Goal: Task Accomplishment & Management: Manage account settings

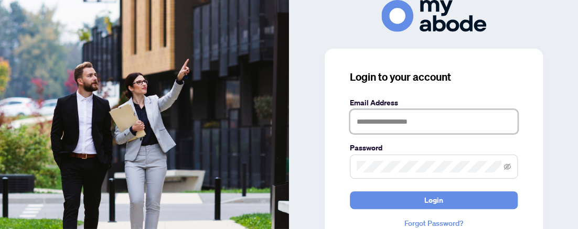
click at [364, 123] on input "text" at bounding box center [434, 122] width 168 height 24
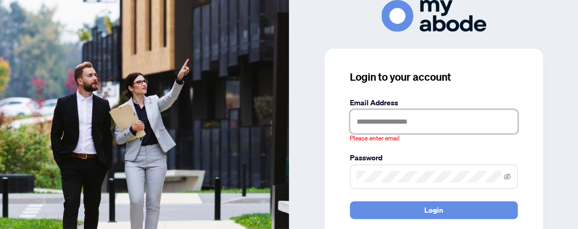
click at [2, 28] on img at bounding box center [144, 114] width 289 height 229
click at [356, 119] on input "text" at bounding box center [434, 122] width 168 height 24
paste input "**********"
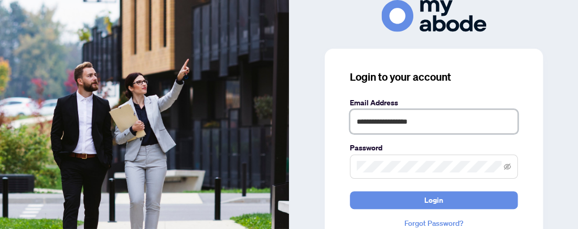
type input "**********"
click at [334, 142] on div "**********" at bounding box center [433, 149] width 218 height 201
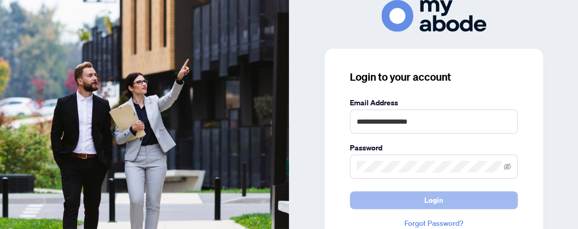
click at [439, 199] on span "Login" at bounding box center [433, 200] width 19 height 17
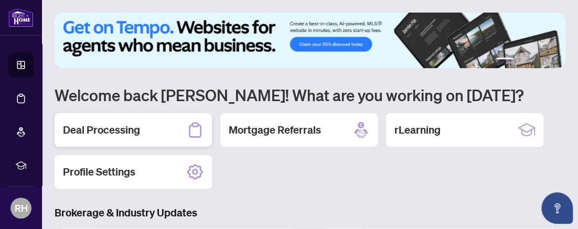
click at [102, 131] on h2 "Deal Processing" at bounding box center [101, 130] width 77 height 15
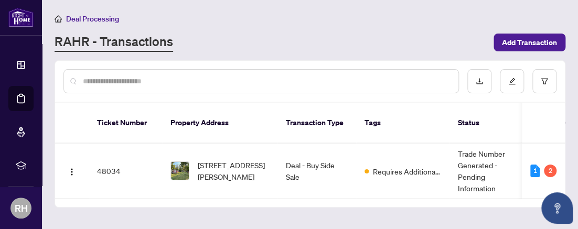
click at [292, 229] on main "Deal Processing [PERSON_NAME] - Transactions Add Transaction Ticket Number Prop…" at bounding box center [310, 114] width 536 height 229
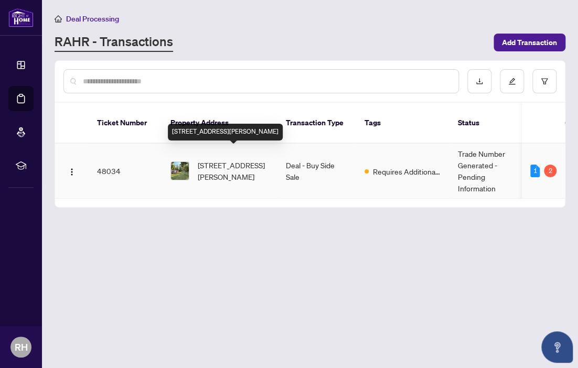
click at [216, 159] on span "7-200 Ingham Rd, Alnwick/Haldimand, Ontario K0K 2X0, Canada" at bounding box center [233, 170] width 71 height 23
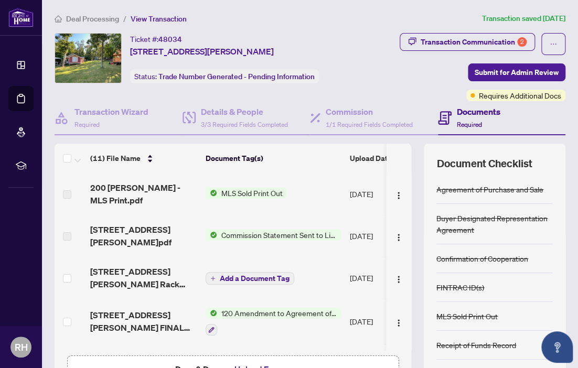
scroll to position [58, 0]
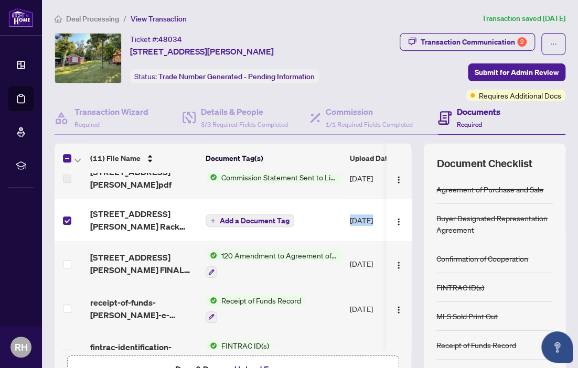
drag, startPoint x: 373, startPoint y: 230, endPoint x: 294, endPoint y: 233, distance: 78.7
click at [294, 229] on tr "200 Ingham Rd Lot 33 Lot 7 Rack Island - Trade Sheet - Reid to Review.pdf Add a…" at bounding box center [293, 220] width 476 height 42
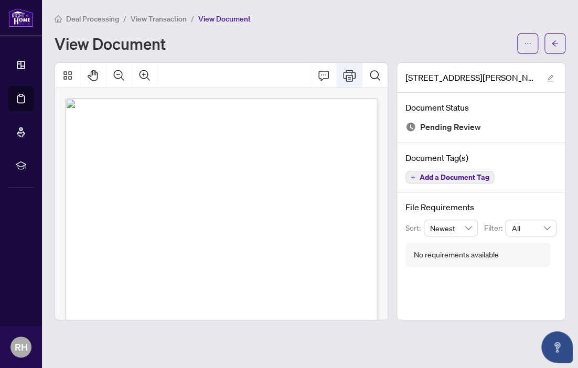
click at [352, 74] on icon "Print" at bounding box center [349, 75] width 13 height 13
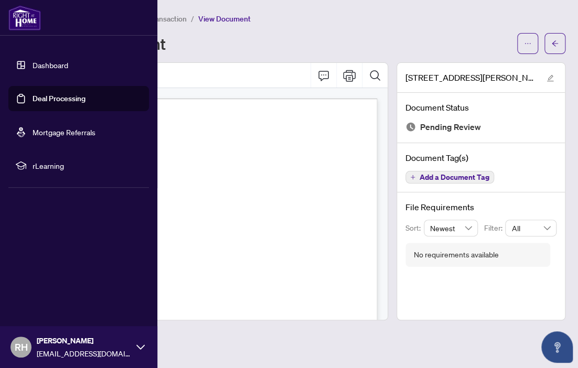
click at [56, 101] on link "Deal Processing" at bounding box center [58, 98] width 53 height 9
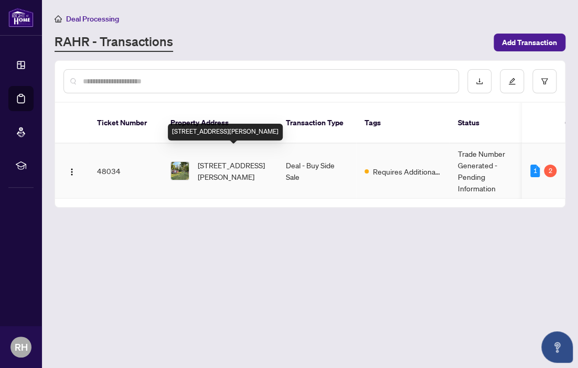
click at [211, 161] on span "7-200 Ingham Rd, Alnwick/Haldimand, Ontario K0K 2X0, Canada" at bounding box center [233, 170] width 71 height 23
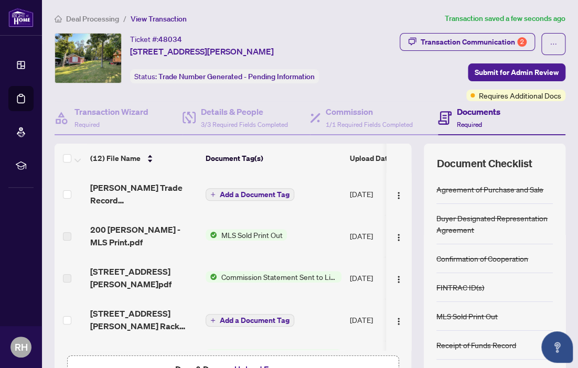
click at [213, 192] on icon "plus" at bounding box center [212, 194] width 5 height 5
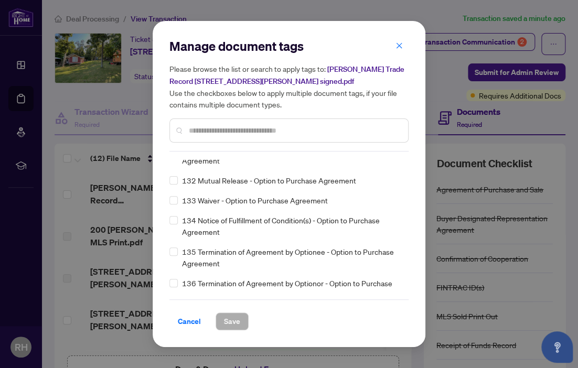
scroll to position [3414, 0]
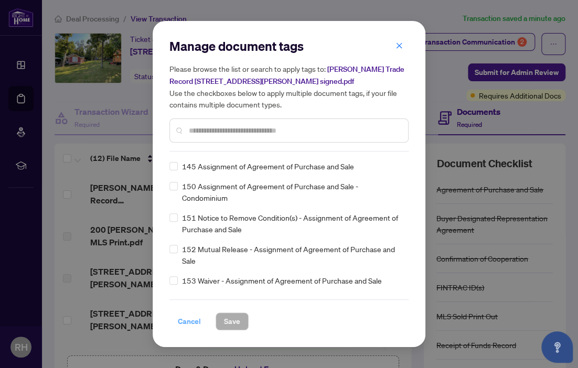
click at [192, 229] on span "Cancel" at bounding box center [189, 321] width 23 height 17
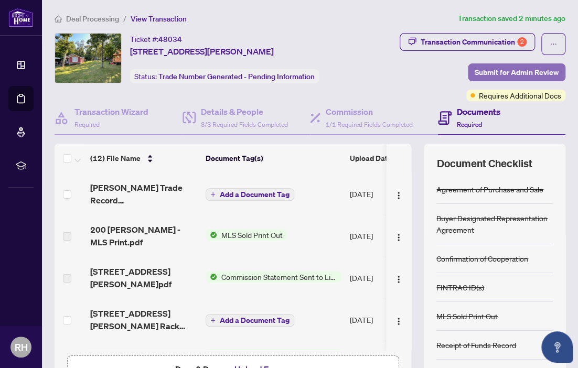
click at [522, 71] on span "Submit for Admin Review" at bounding box center [516, 72] width 84 height 17
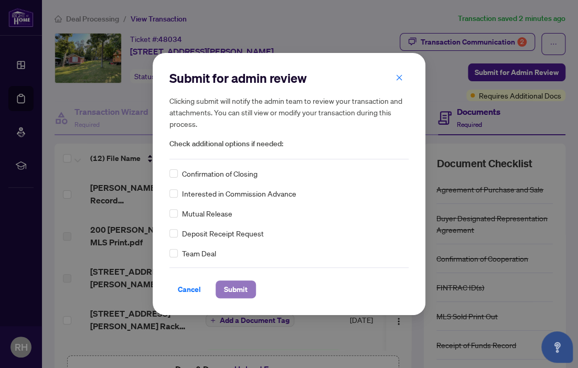
click at [230, 229] on span "Submit" at bounding box center [236, 289] width 24 height 17
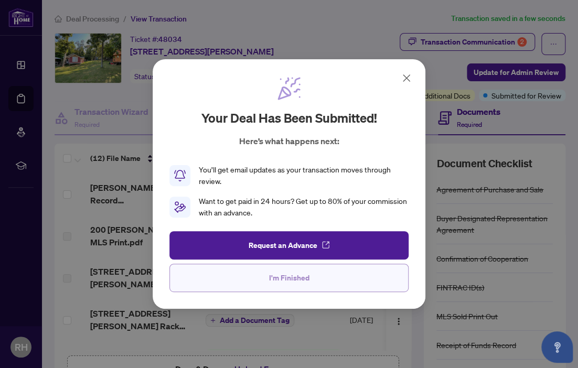
click at [295, 229] on span "I'm Finished" at bounding box center [289, 277] width 40 height 17
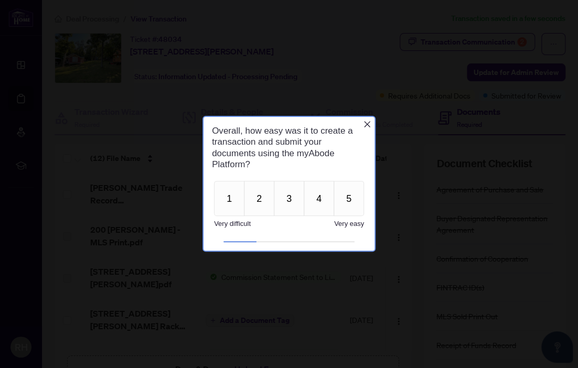
scroll to position [0, 0]
click at [264, 194] on button "2" at bounding box center [259, 198] width 30 height 35
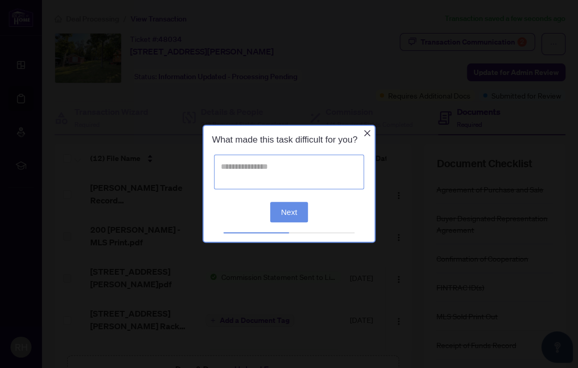
click at [224, 166] on textarea at bounding box center [289, 172] width 150 height 35
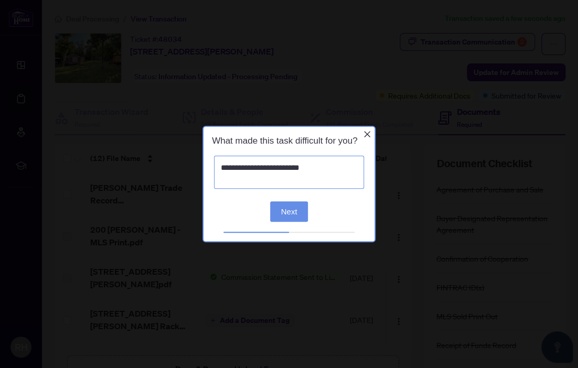
type textarea "**********"
click at [287, 212] on button "Next" at bounding box center [289, 211] width 38 height 20
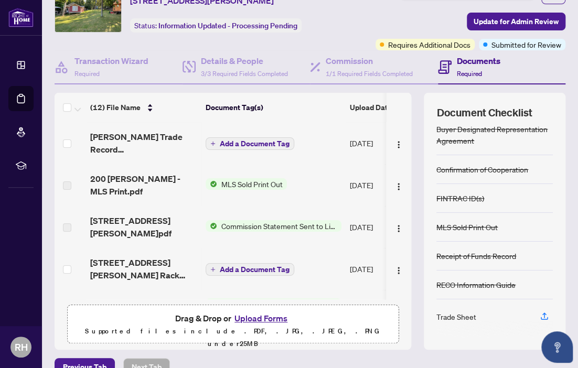
scroll to position [70, 0]
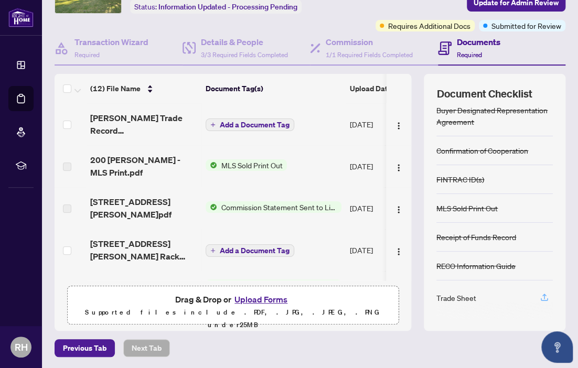
click at [543, 229] on icon "button" at bounding box center [543, 296] width 9 height 9
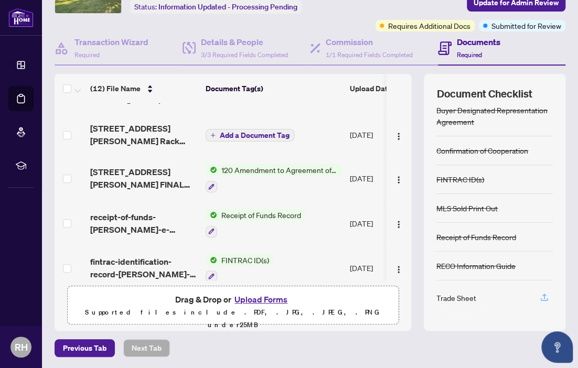
click at [543, 229] on icon "button" at bounding box center [543, 296] width 9 height 9
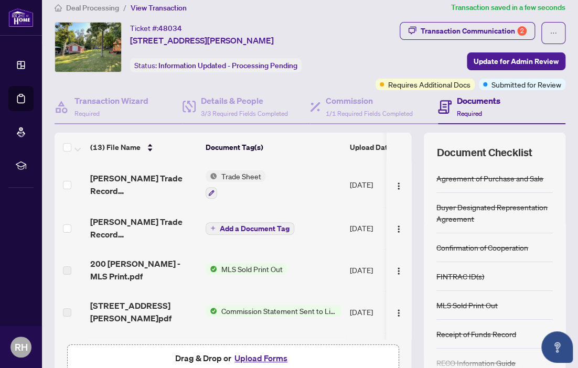
scroll to position [0, 0]
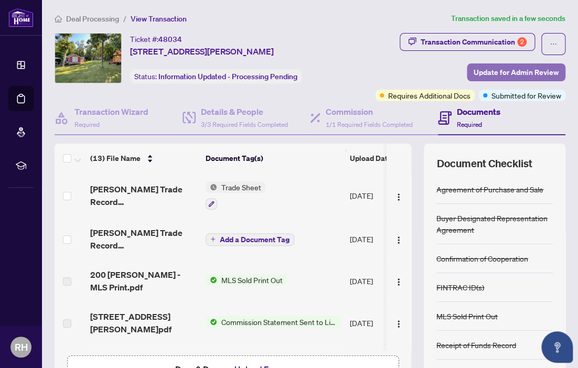
click at [520, 71] on span "Update for Admin Review" at bounding box center [515, 72] width 85 height 17
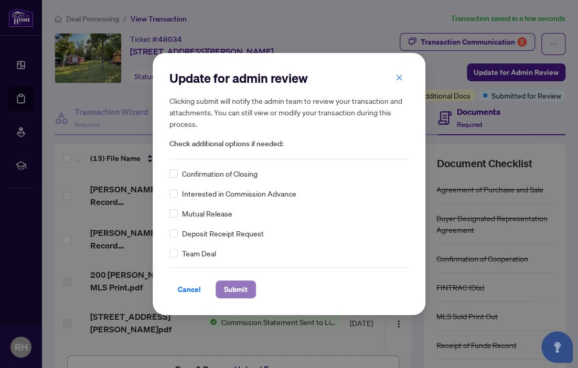
click at [237, 229] on span "Submit" at bounding box center [236, 289] width 24 height 17
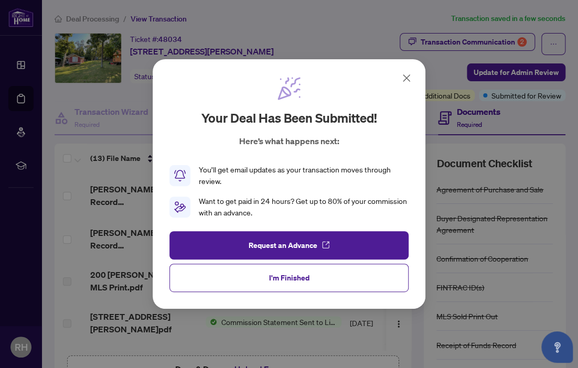
click at [406, 79] on icon at bounding box center [406, 78] width 6 height 6
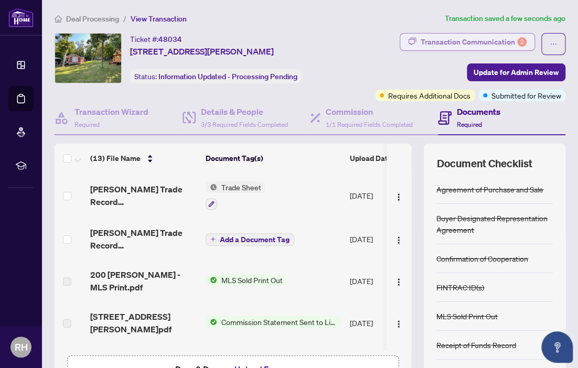
click at [468, 41] on div "Transaction Communication 2" at bounding box center [473, 42] width 106 height 17
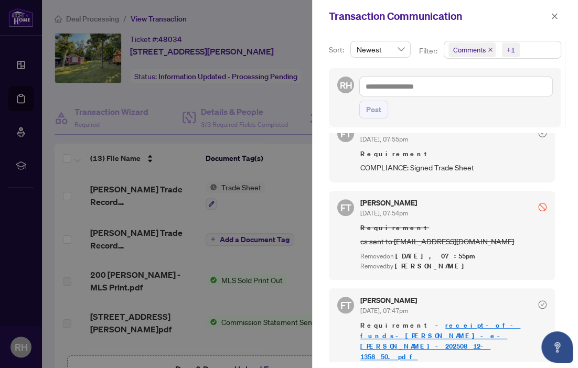
click at [102, 107] on div at bounding box center [289, 184] width 578 height 368
click at [436, 229] on link "receipt-of-funds-[PERSON_NAME]-e-[PERSON_NAME]-20250812-135850.pdf" at bounding box center [440, 341] width 160 height 40
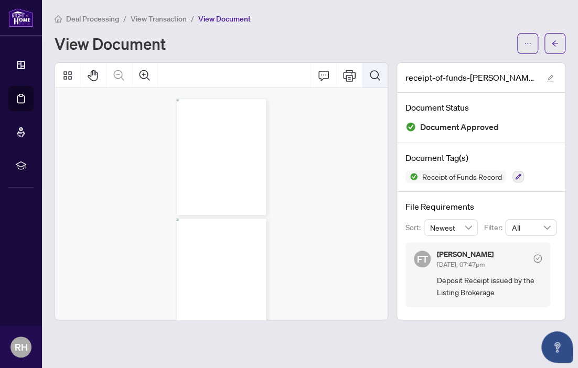
click at [374, 74] on icon "Search Document" at bounding box center [374, 75] width 13 height 13
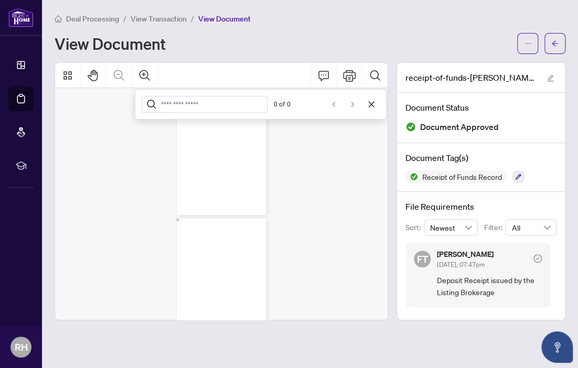
click at [141, 72] on icon "Zoom In" at bounding box center [144, 75] width 13 height 13
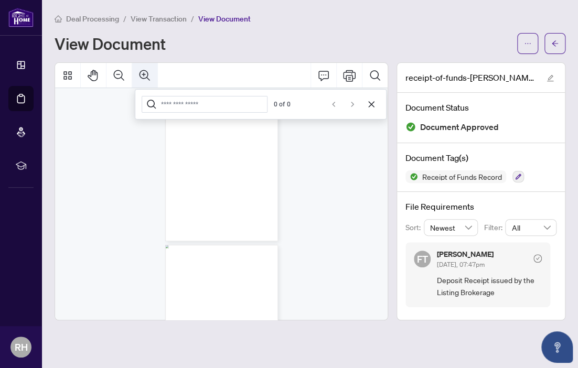
click at [142, 72] on icon "Zoom In" at bounding box center [144, 75] width 13 height 13
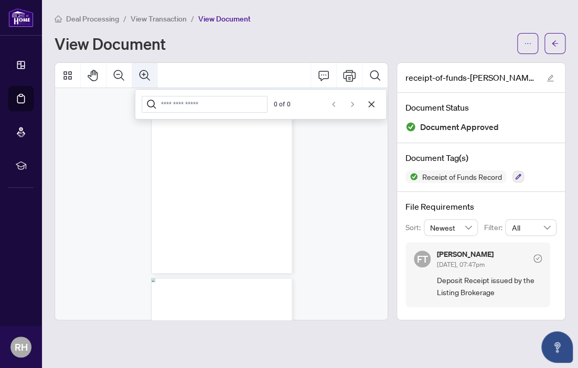
click at [142, 72] on icon "Zoom In" at bounding box center [144, 75] width 13 height 13
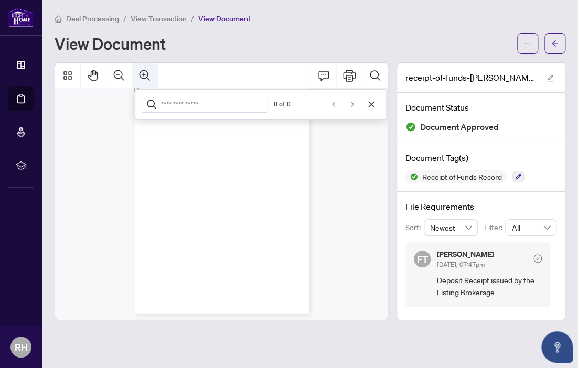
click at [143, 72] on icon "Zoom In" at bounding box center [144, 75] width 13 height 13
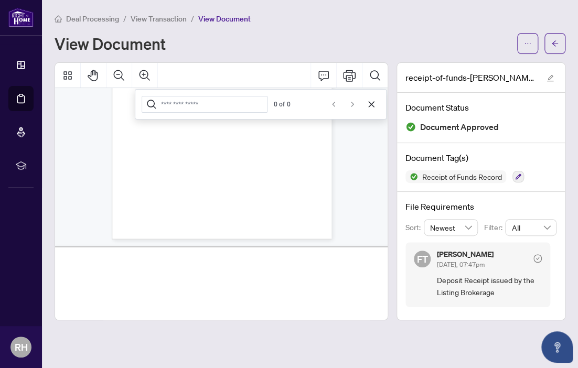
scroll to position [1086, 224]
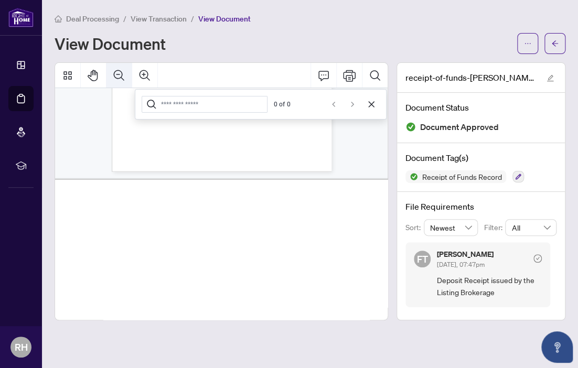
click at [119, 74] on icon "Zoom Out" at bounding box center [119, 75] width 10 height 10
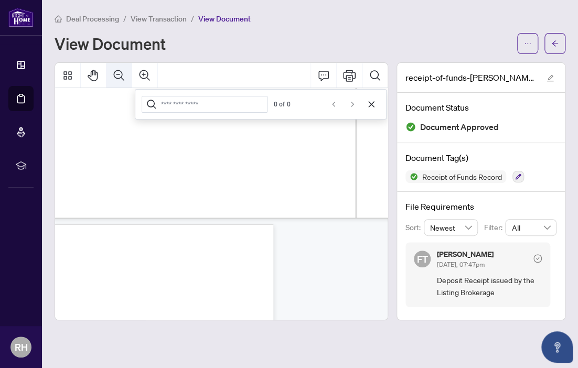
scroll to position [866, 148]
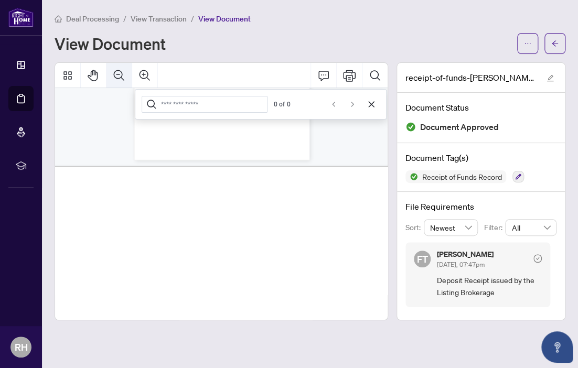
click at [119, 74] on icon "Zoom Out" at bounding box center [119, 75] width 10 height 10
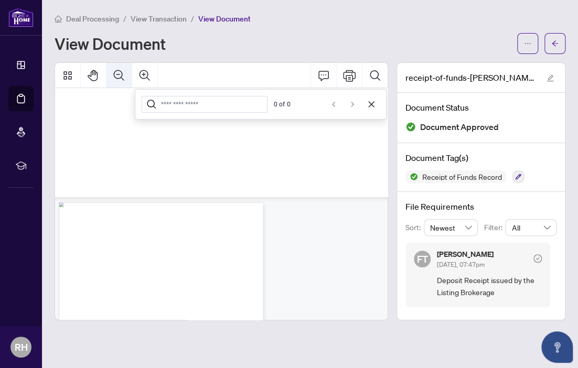
scroll to position [690, 88]
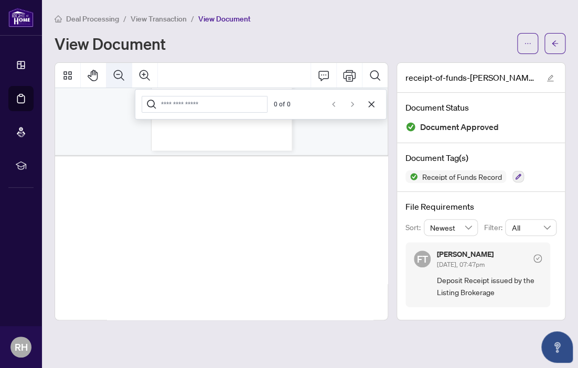
click at [119, 74] on icon "Zoom Out" at bounding box center [119, 75] width 10 height 10
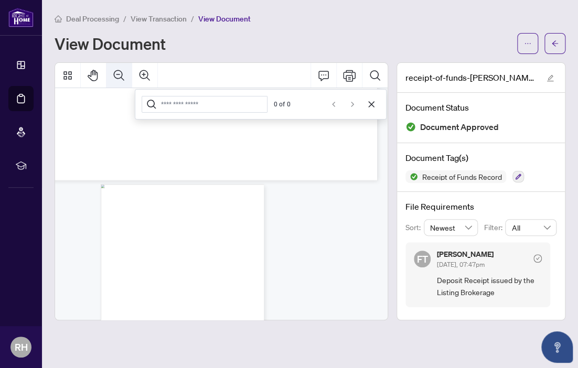
scroll to position [549, 38]
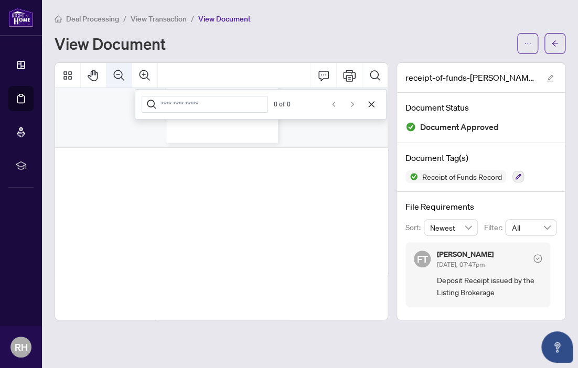
click at [116, 71] on icon "Zoom Out" at bounding box center [119, 75] width 13 height 13
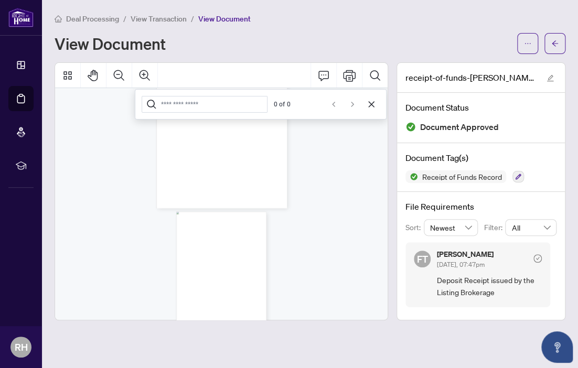
scroll to position [742, 0]
click at [144, 72] on icon "Zoom In" at bounding box center [144, 75] width 10 height 10
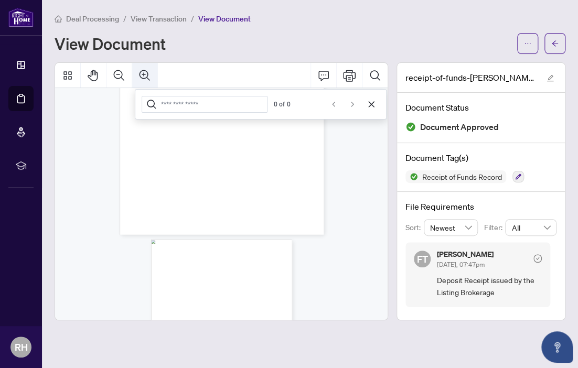
click at [144, 72] on icon "Zoom In" at bounding box center [144, 75] width 10 height 10
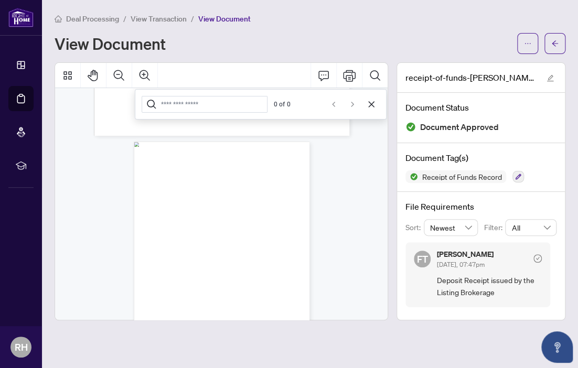
scroll to position [1516, 148]
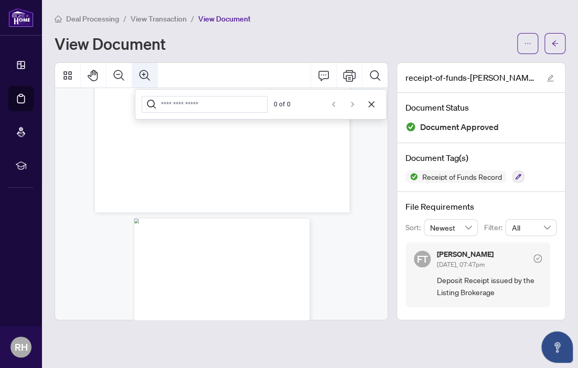
click at [143, 72] on icon "Zoom In" at bounding box center [144, 75] width 13 height 13
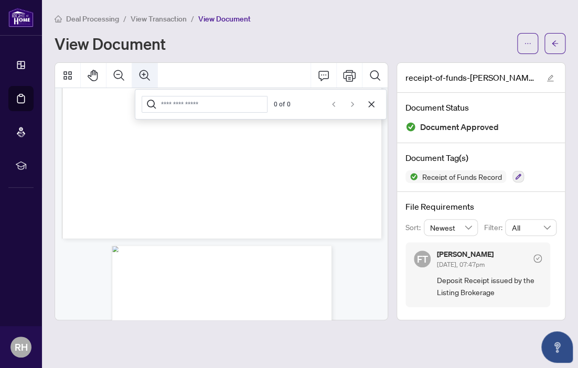
click at [143, 72] on icon "Zoom In" at bounding box center [144, 75] width 13 height 13
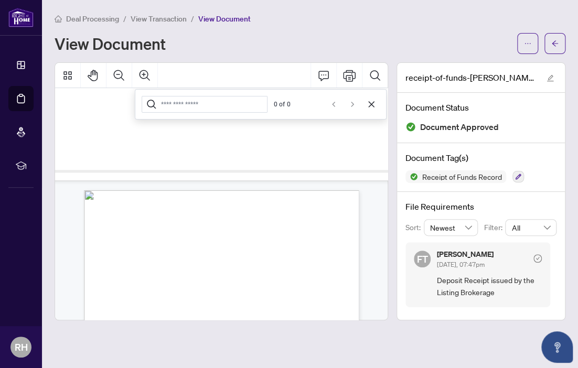
scroll to position [2511, 320]
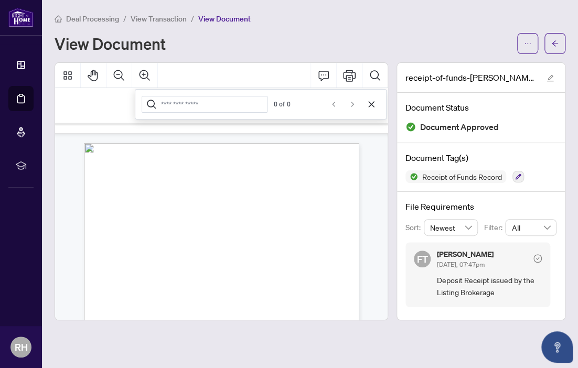
click at [242, 42] on div "View Document" at bounding box center [283, 43] width 456 height 17
